Goal: Contribute content

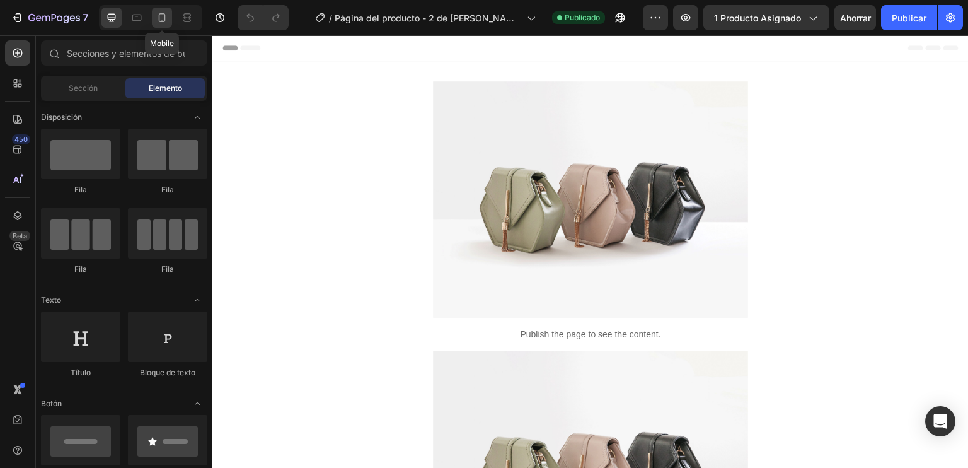
click at [165, 14] on icon at bounding box center [162, 17] width 7 height 9
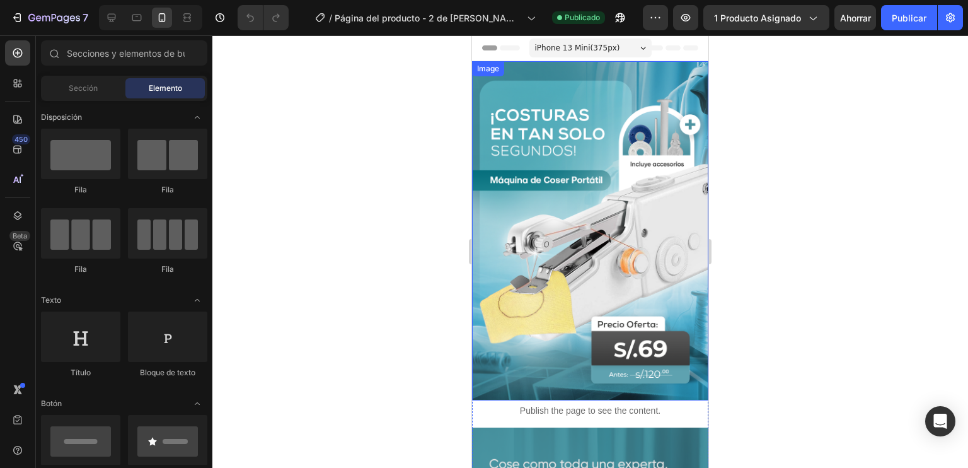
click at [575, 181] on img at bounding box center [590, 230] width 236 height 339
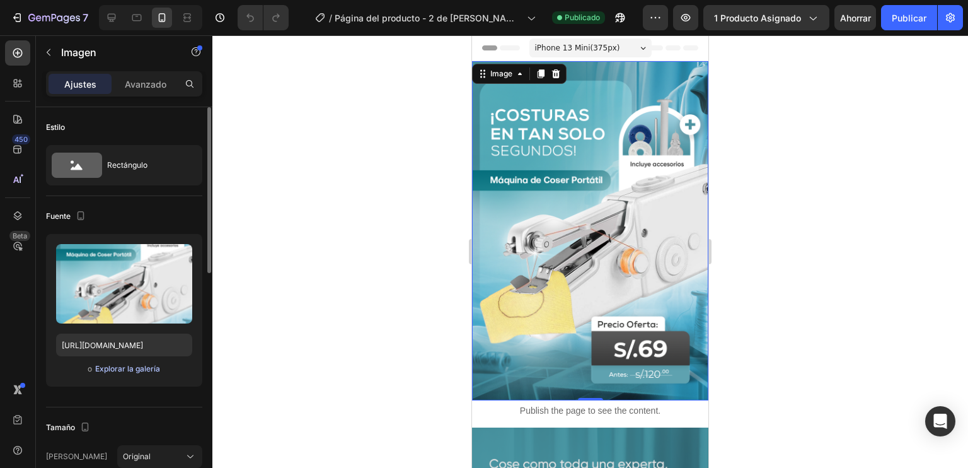
click at [141, 369] on font "Explorar la galería" at bounding box center [127, 368] width 65 height 9
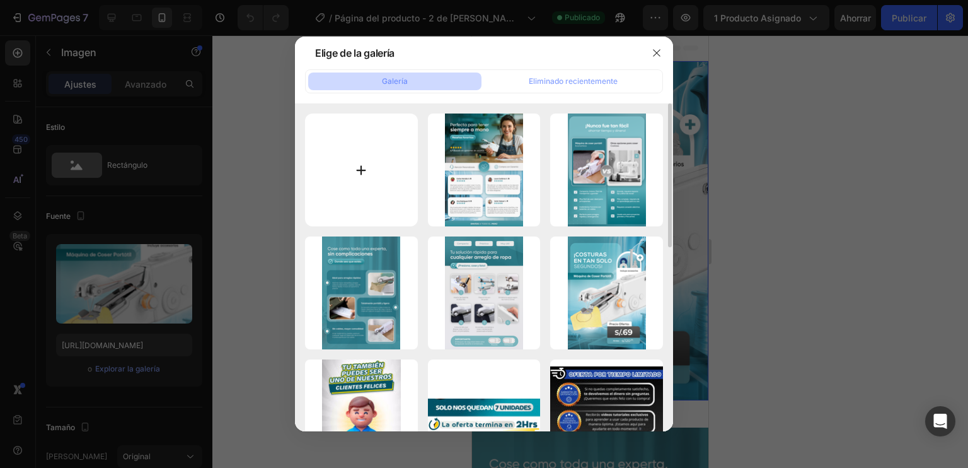
click at [366, 166] on input "file" at bounding box center [361, 169] width 113 height 113
type input "C:\fakepath\S79.png"
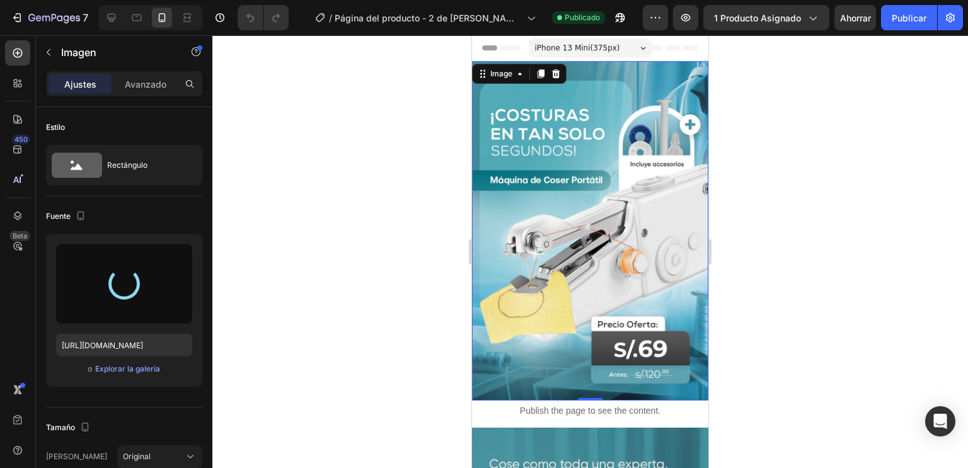
type input "[URL][DOMAIN_NAME]"
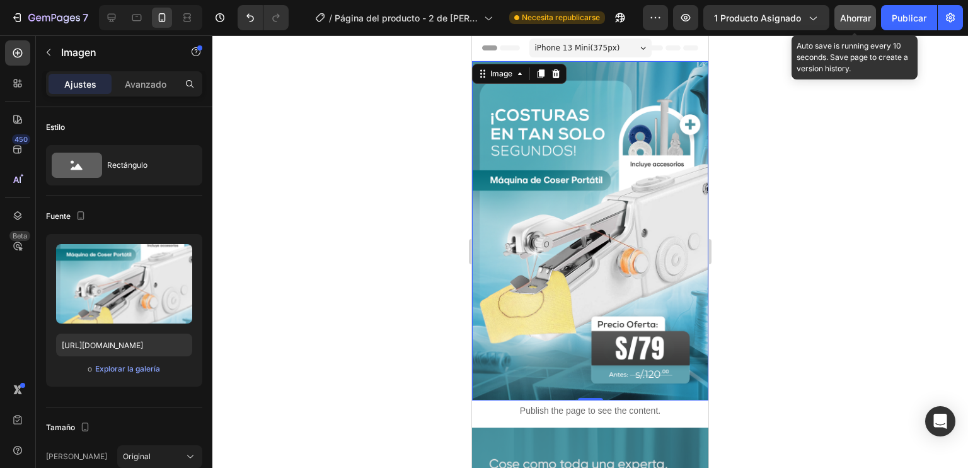
click at [847, 23] on div "Ahorrar" at bounding box center [855, 17] width 31 height 13
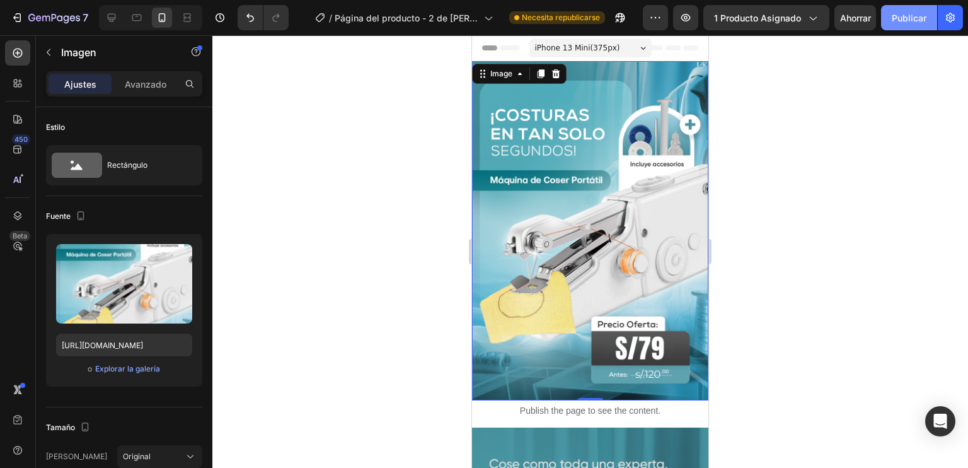
click at [905, 13] on font "Publicar" at bounding box center [909, 18] width 35 height 11
